Goal: Task Accomplishment & Management: Use online tool/utility

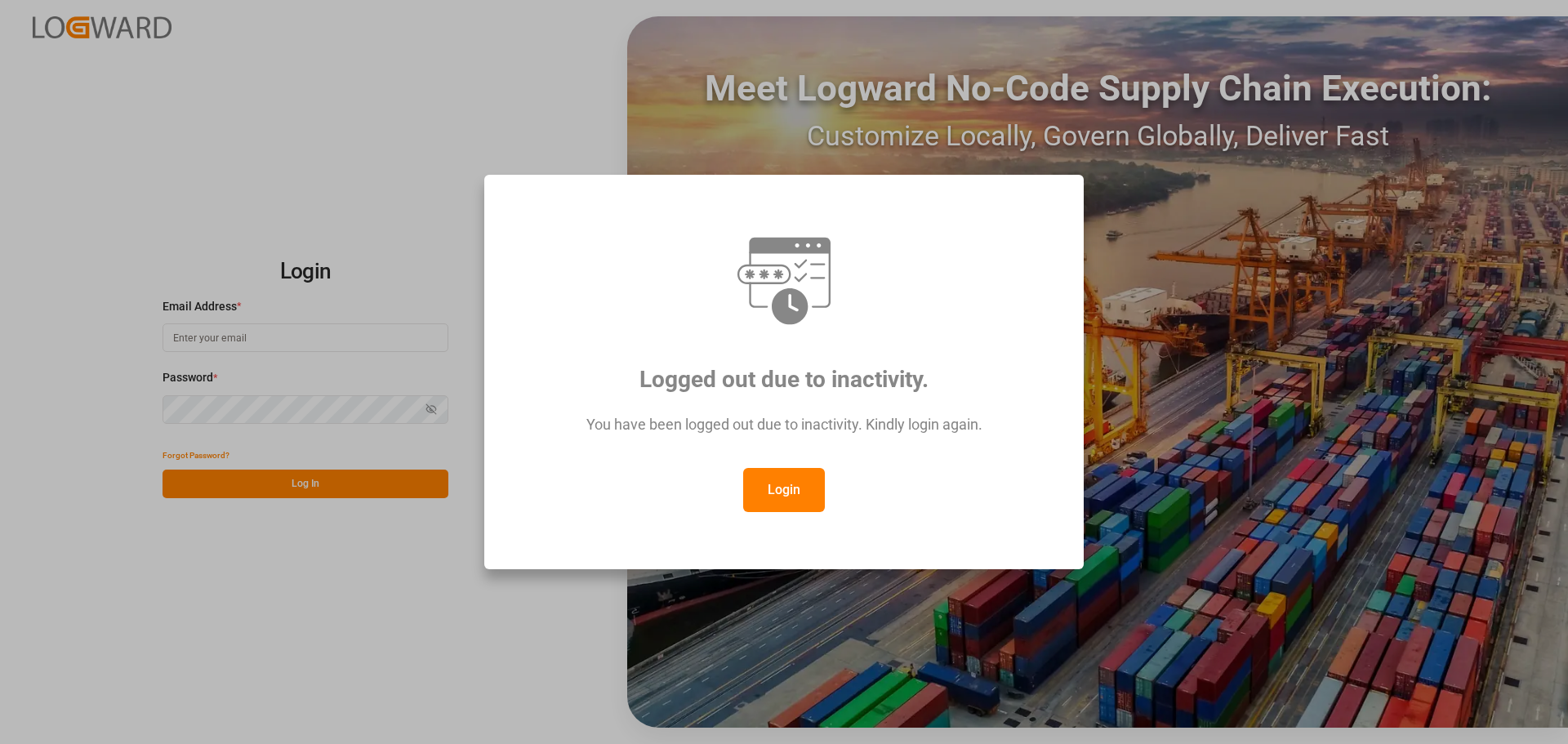
drag, startPoint x: 780, startPoint y: 512, endPoint x: 763, endPoint y: 505, distance: 18.4
click at [778, 509] on div "Logged out due to inactivity. You have been logged out due to inactivity. Kindl…" at bounding box center [784, 372] width 572 height 368
click at [779, 494] on button "Login" at bounding box center [784, 489] width 82 height 44
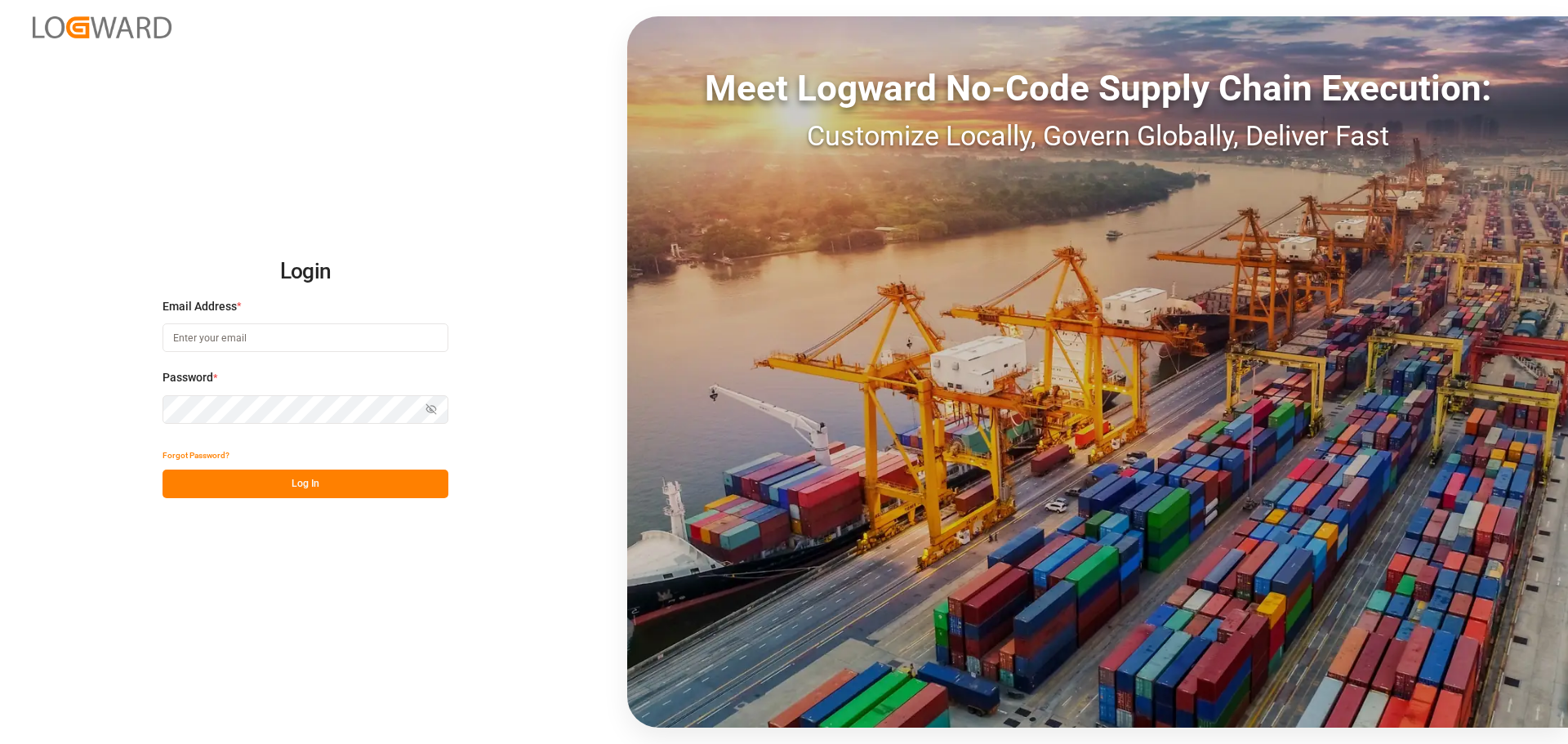
drag, startPoint x: 192, startPoint y: 338, endPoint x: 190, endPoint y: 241, distance: 97.0
click at [192, 332] on input at bounding box center [306, 337] width 286 height 28
type input "[PERSON_NAME][EMAIL_ADDRESS][PERSON_NAME][DOMAIN_NAME]"
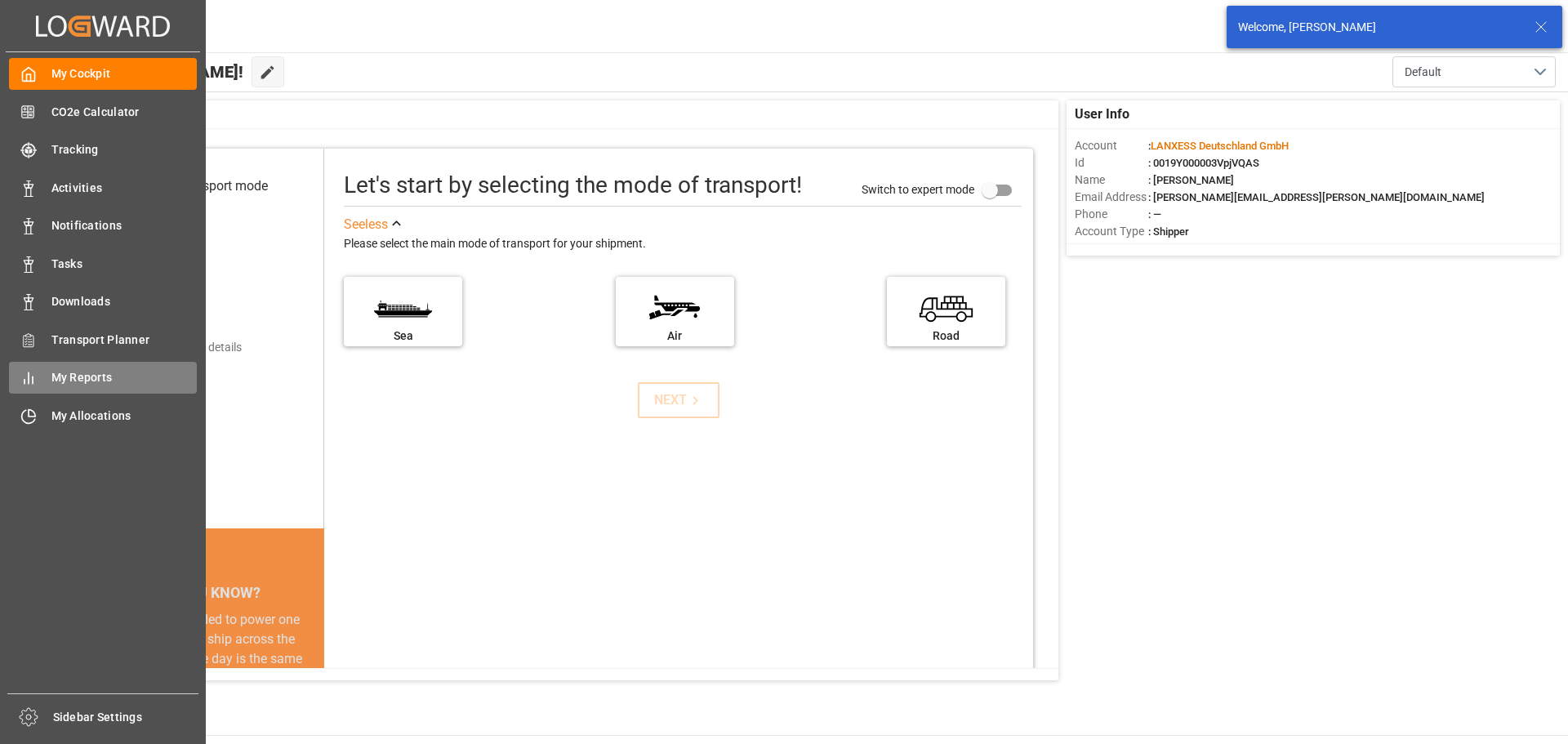
click at [58, 379] on span "My Reports" at bounding box center [125, 378] width 146 height 17
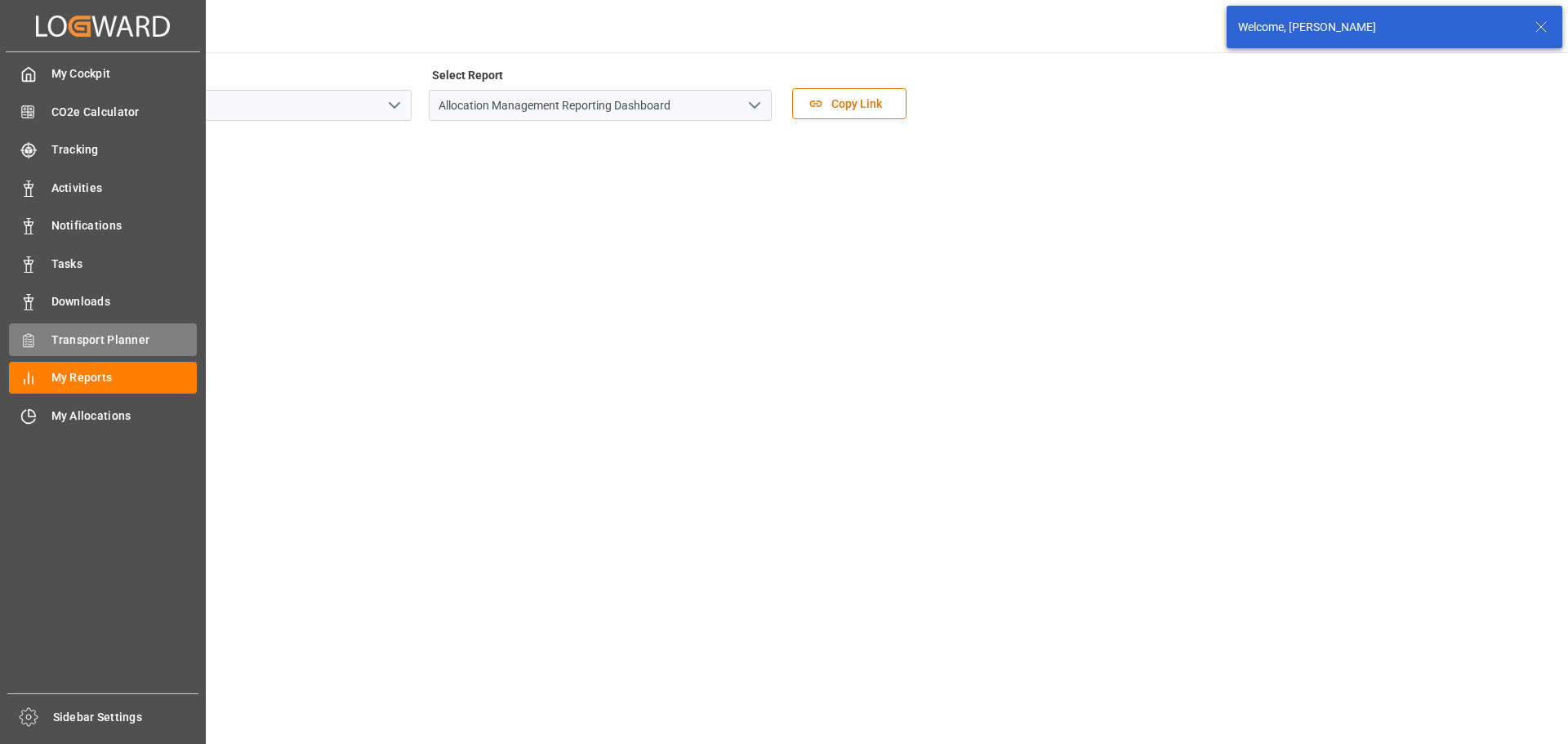
click at [92, 344] on span "Transport Planner" at bounding box center [125, 340] width 146 height 17
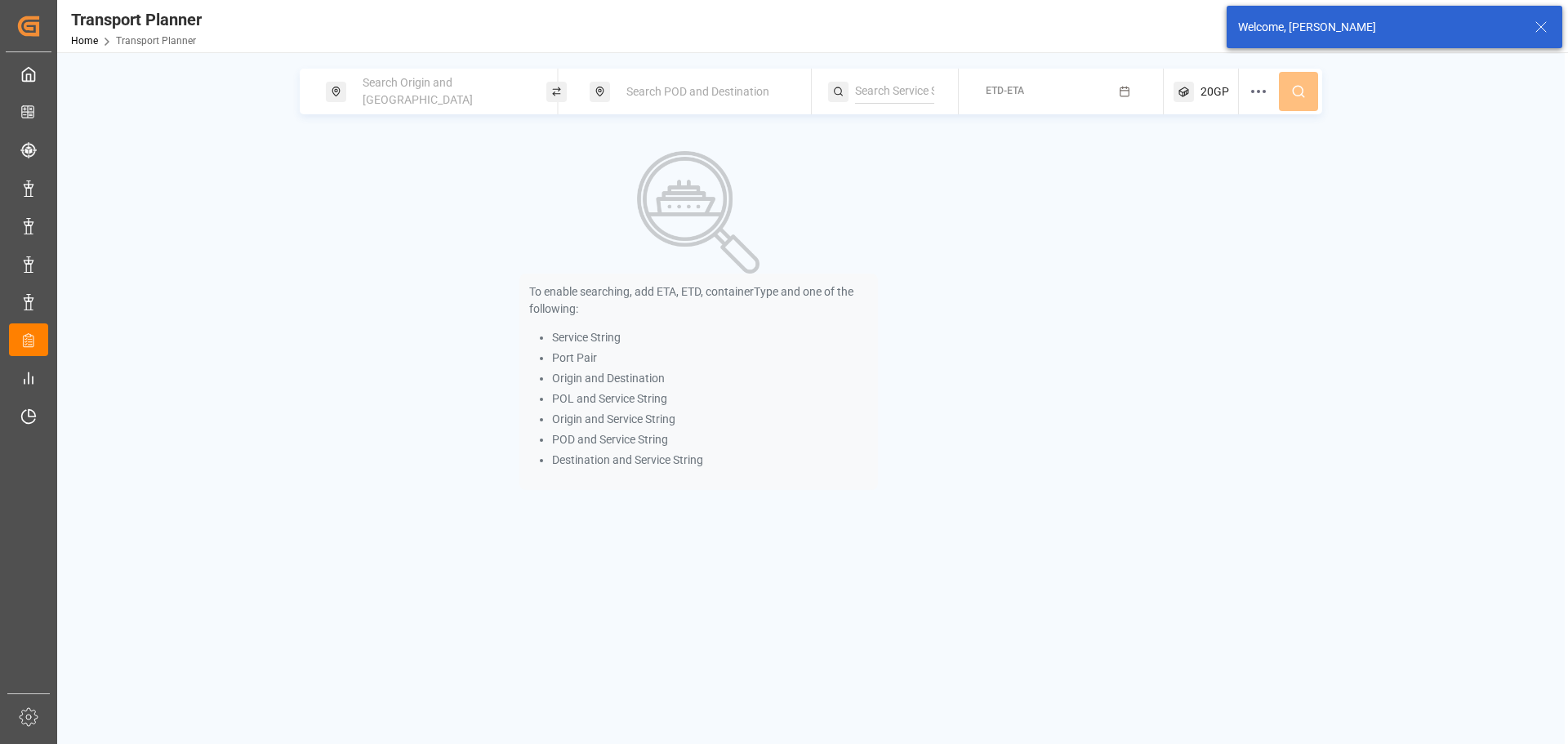
click at [370, 85] on span "Search Origin and [GEOGRAPHIC_DATA]" at bounding box center [418, 90] width 110 height 30
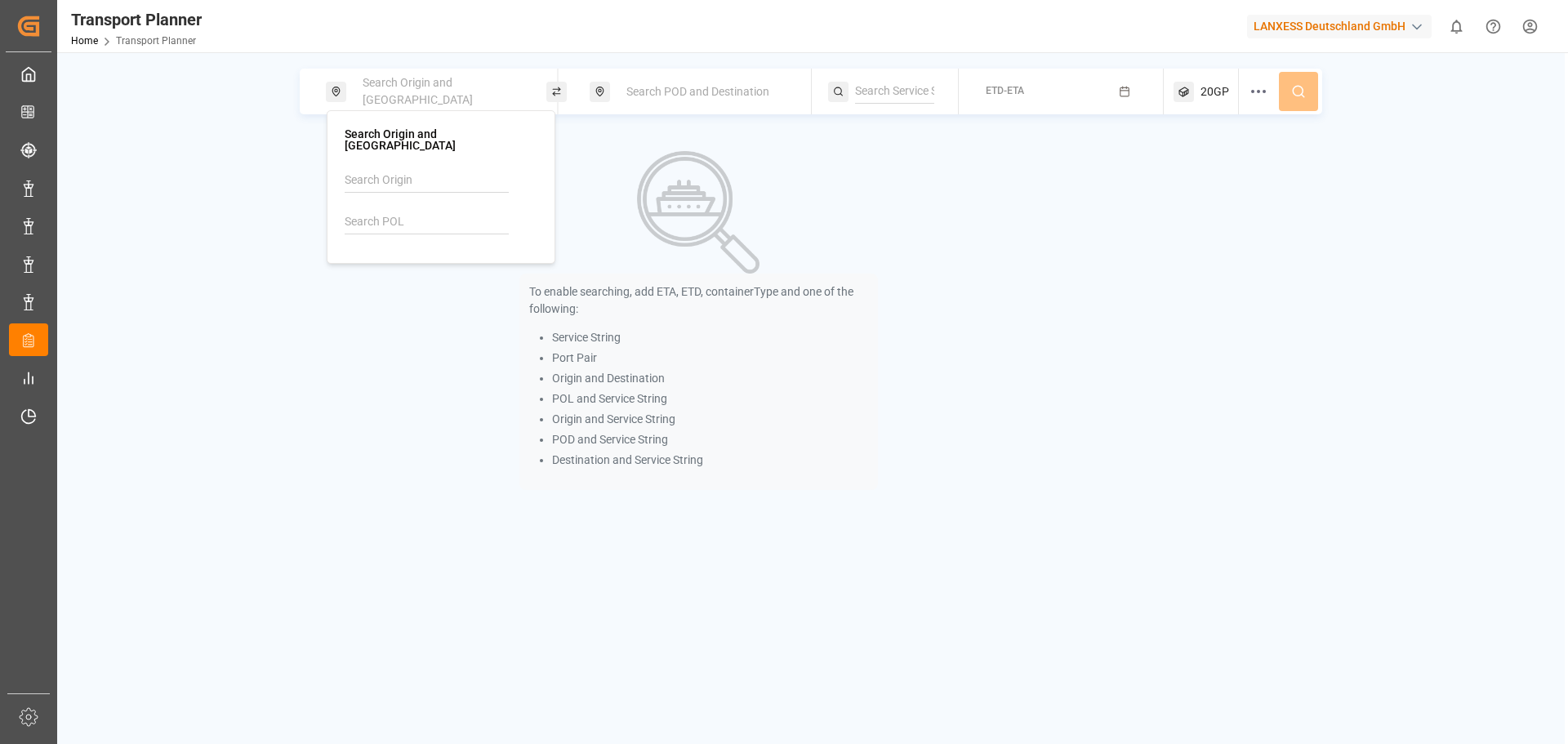
click at [386, 210] on input at bounding box center [426, 222] width 164 height 24
click at [403, 276] on div "[GEOGRAPHIC_DATA]" at bounding box center [420, 284] width 110 height 17
type input "NLRTM"
click at [648, 65] on div "Origin || NLRTM Search POD and Destination ETD-ETA 20GP To enable searching, ad…" at bounding box center [810, 425] width 1507 height 744
click at [654, 77] on div "Search POD and Destination" at bounding box center [704, 91] width 177 height 30
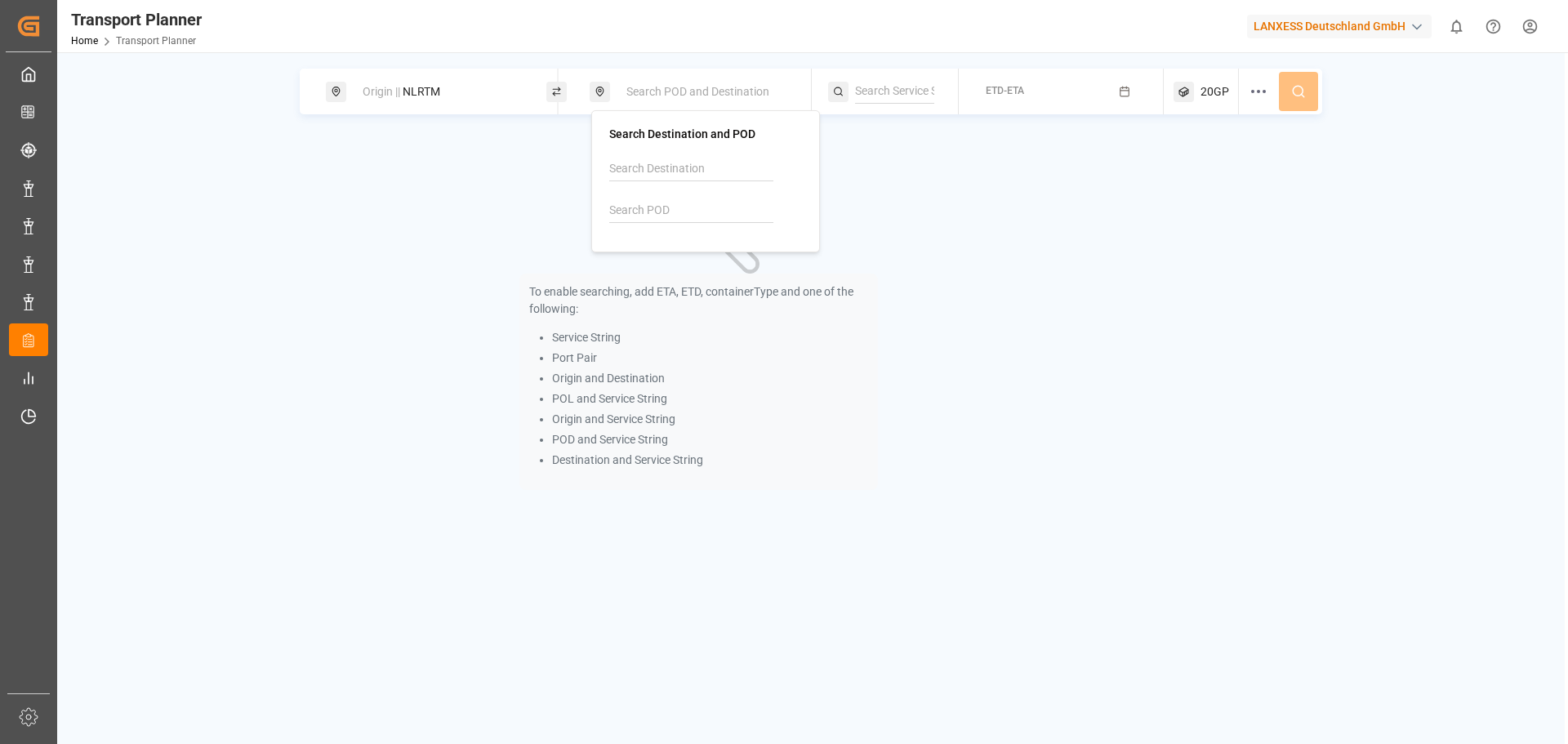
click at [660, 205] on input at bounding box center [691, 210] width 164 height 24
click at [685, 262] on span "USCHS" at bounding box center [670, 255] width 38 height 17
type input "USCHS"
click at [1061, 82] on button "ETD-ETA" at bounding box center [1061, 91] width 185 height 32
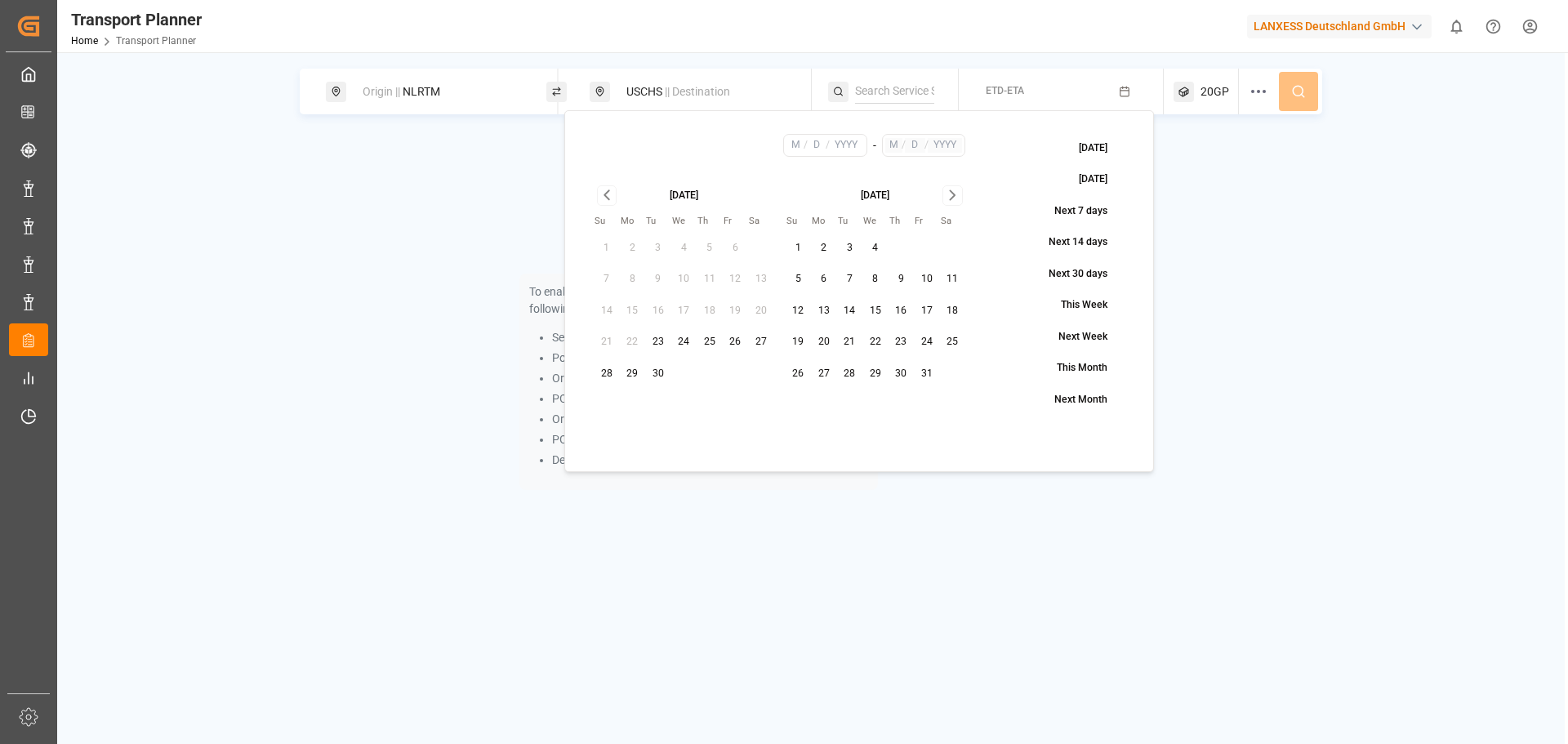
click at [848, 317] on button "14" at bounding box center [850, 311] width 26 height 26
type input "10"
type input "14"
type input "2025"
click at [949, 194] on icon "Go to next month" at bounding box center [952, 195] width 19 height 20
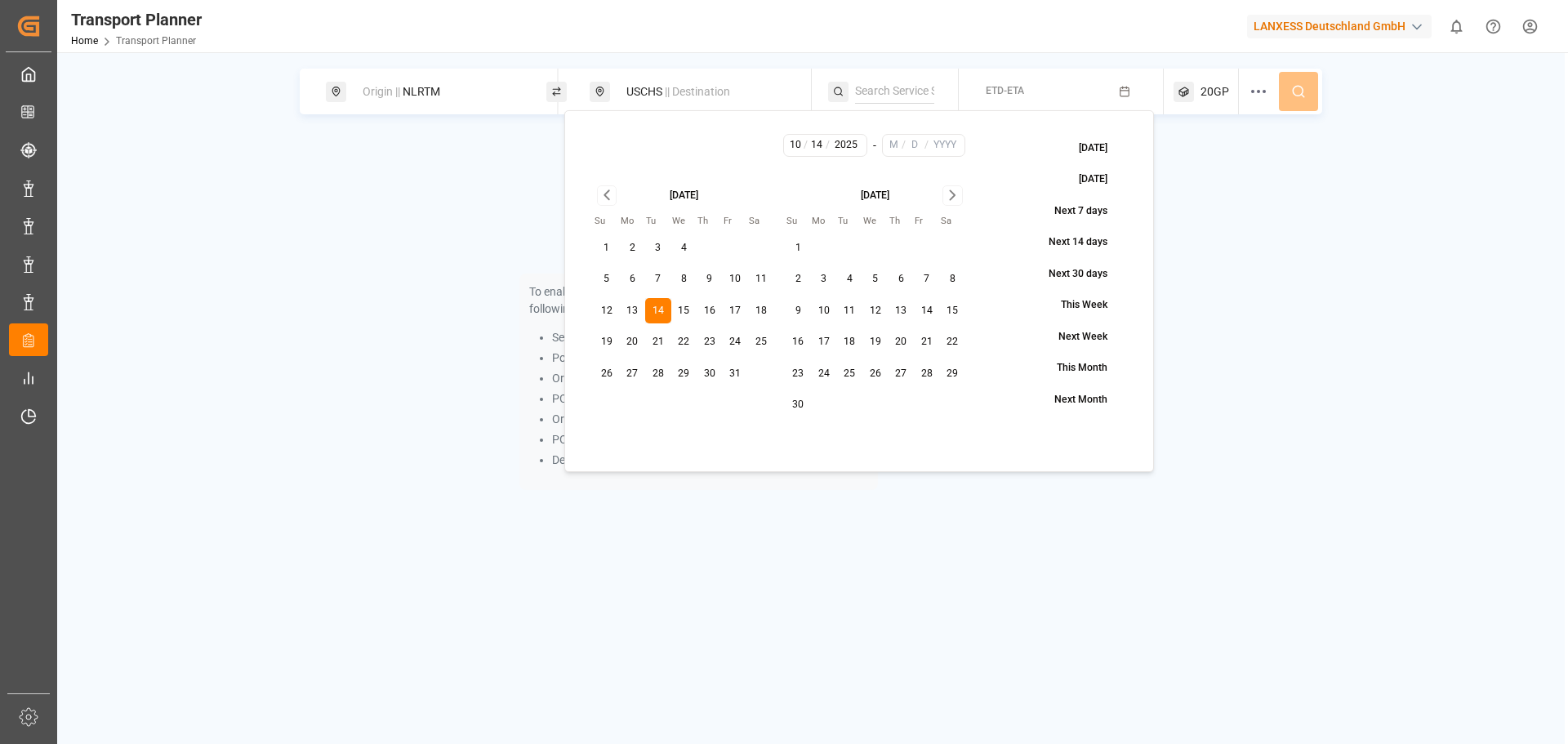
click at [949, 195] on icon "Go to next month" at bounding box center [952, 195] width 19 height 20
click at [926, 334] on button "26" at bounding box center [927, 342] width 26 height 26
type input "12"
type input "26"
type input "2025"
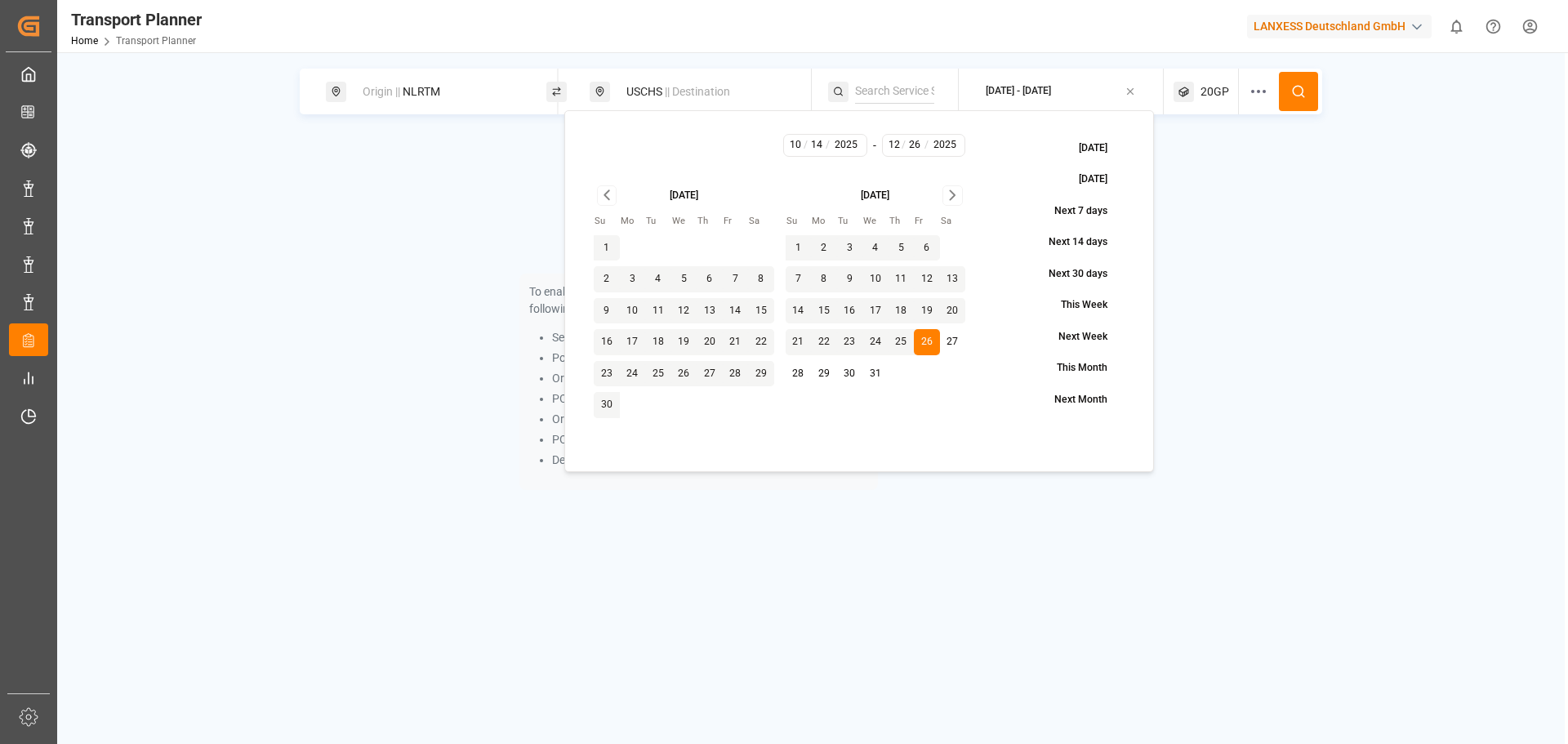
click at [1235, 86] on div "20GP" at bounding box center [1206, 91] width 65 height 46
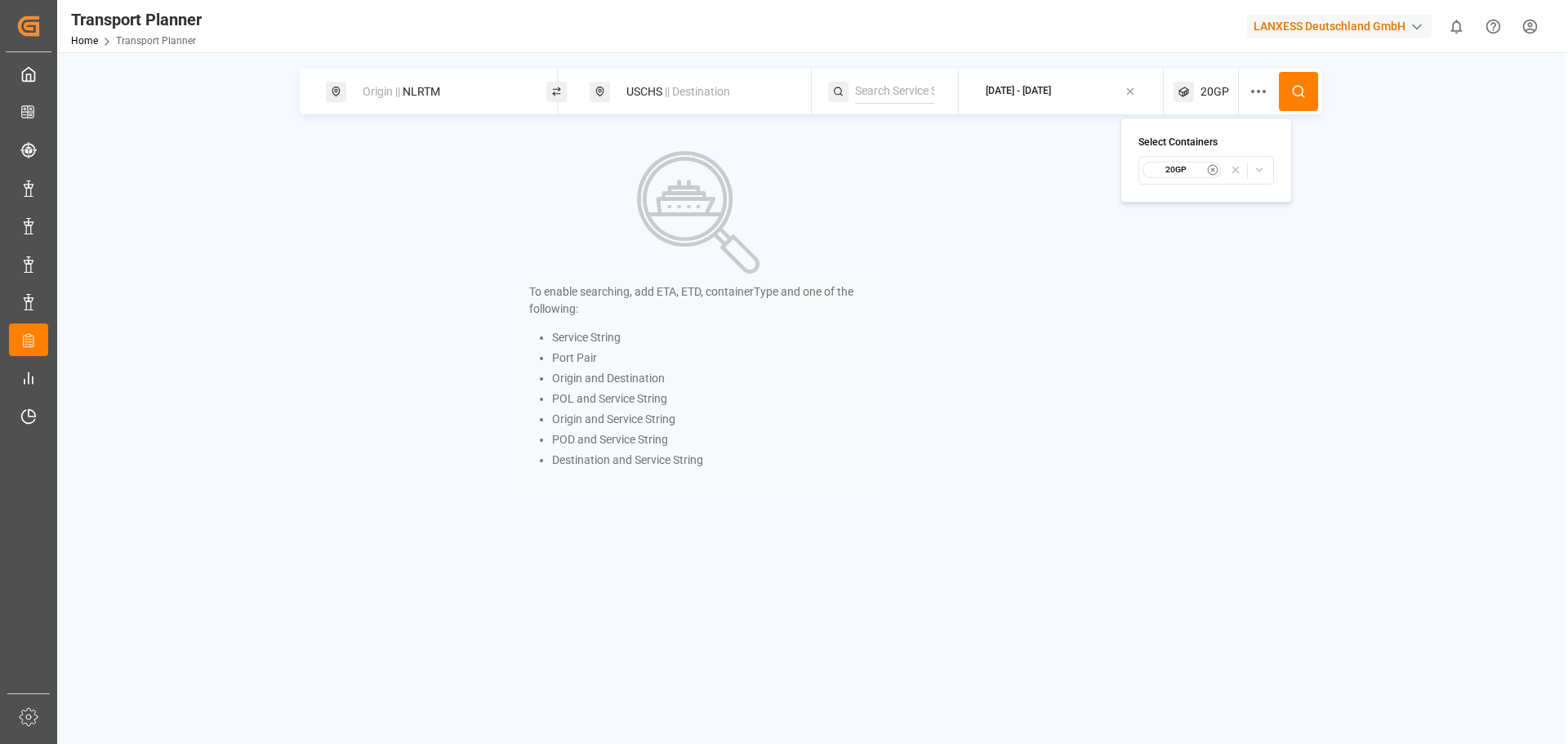
click at [1177, 173] on small "20GP" at bounding box center [1175, 170] width 57 height 11
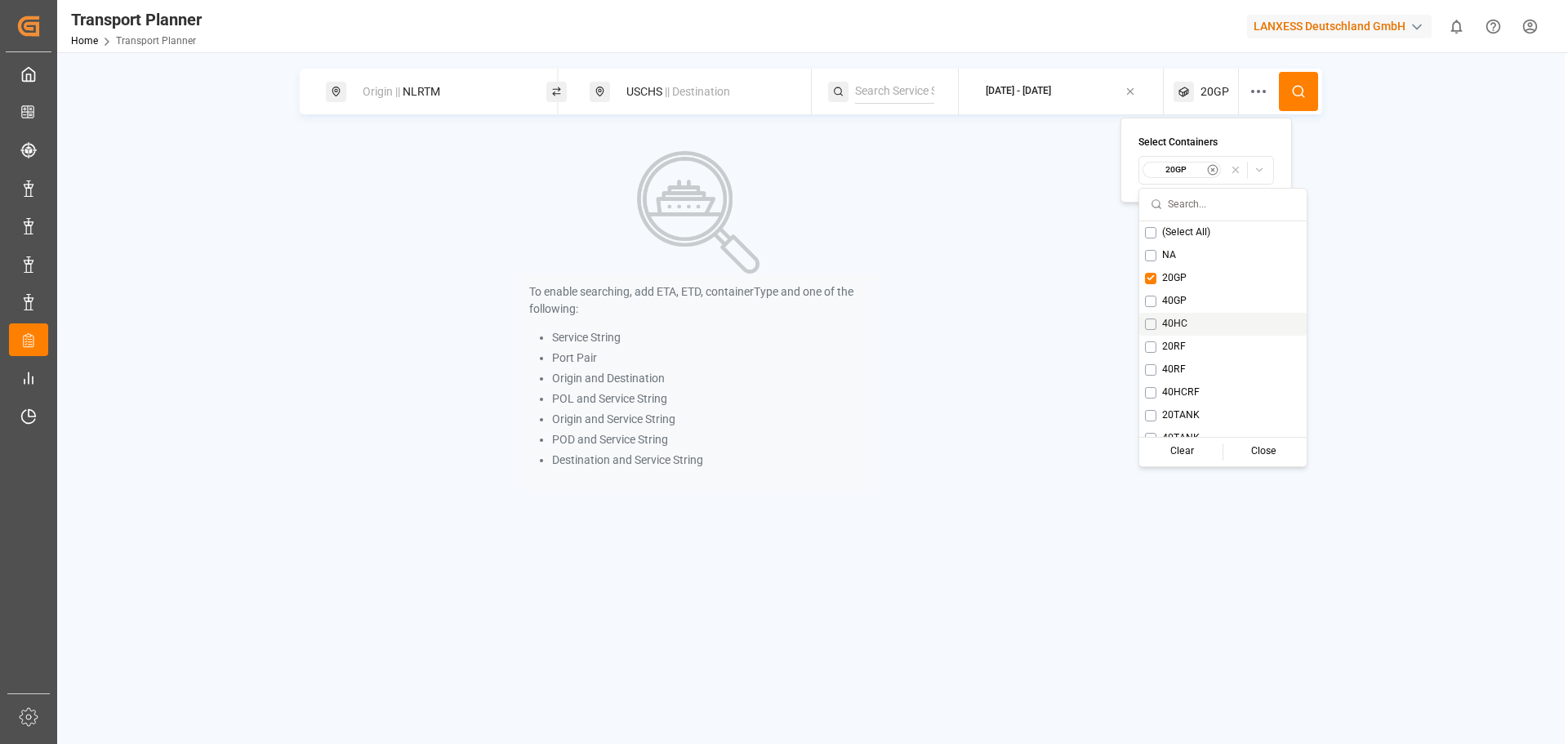
click at [1153, 328] on button "Suggestions" at bounding box center [1150, 324] width 11 height 11
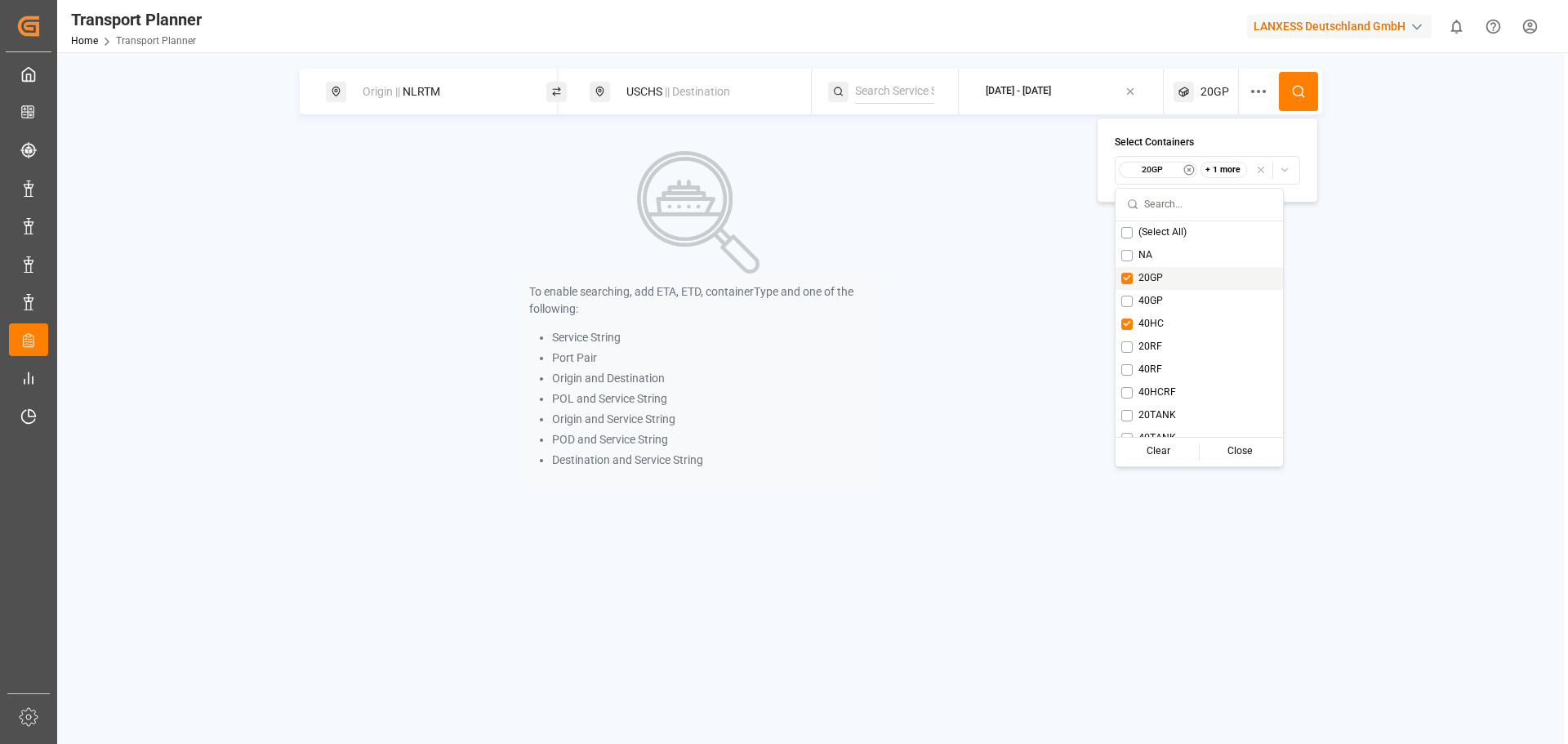
click at [1126, 276] on button "Suggestions" at bounding box center [1126, 278] width 11 height 11
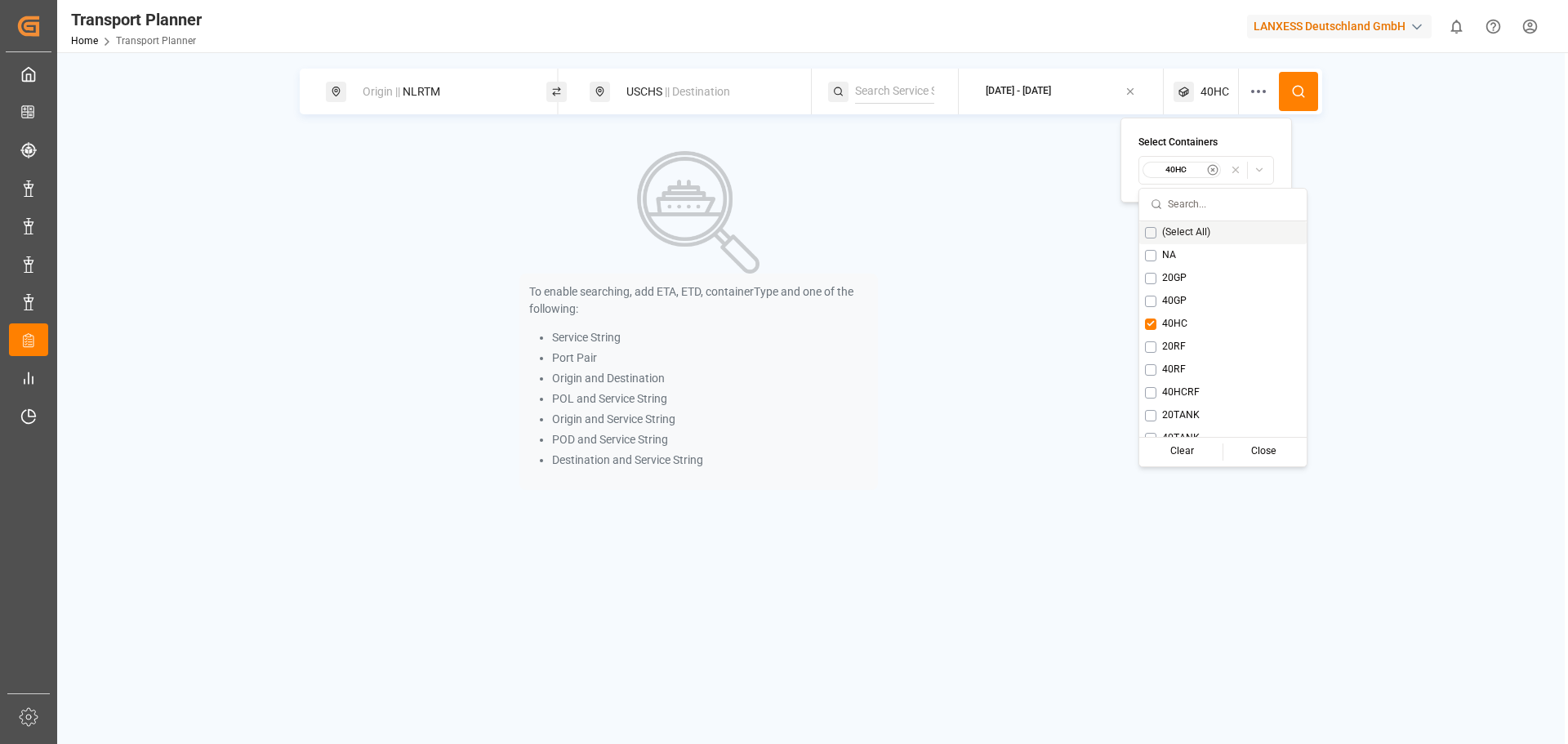
click at [1305, 87] on icon at bounding box center [1298, 91] width 15 height 15
